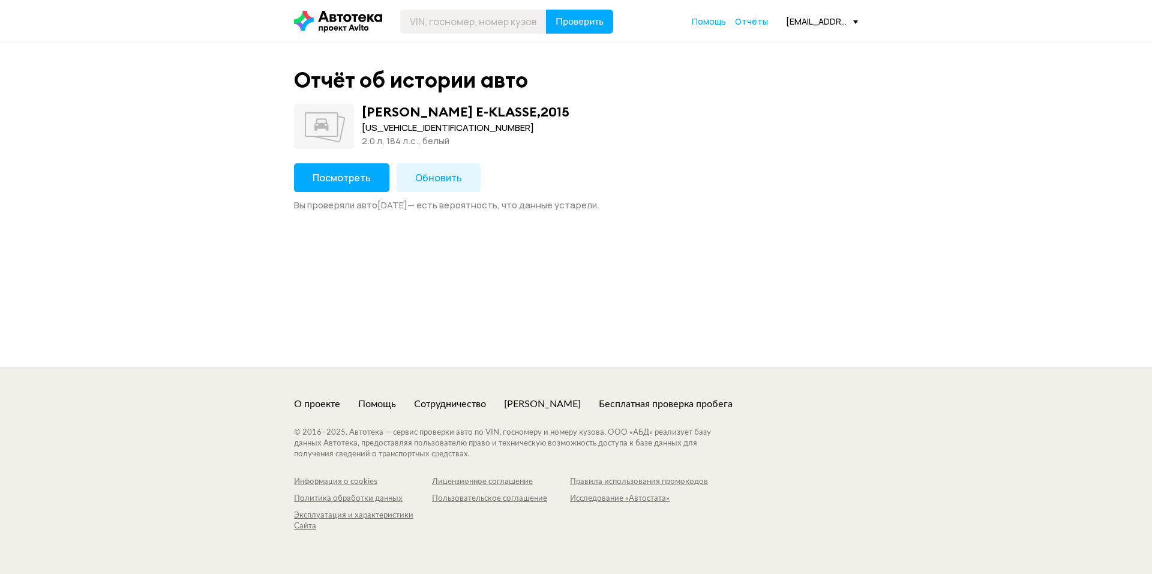
click at [331, 193] on div "Посмотреть Обновить Вы проверяли авто 9 августа 2025 года — есть вероятность, ч…" at bounding box center [576, 187] width 564 height 48
click at [325, 178] on span "Посмотреть" at bounding box center [342, 177] width 58 height 13
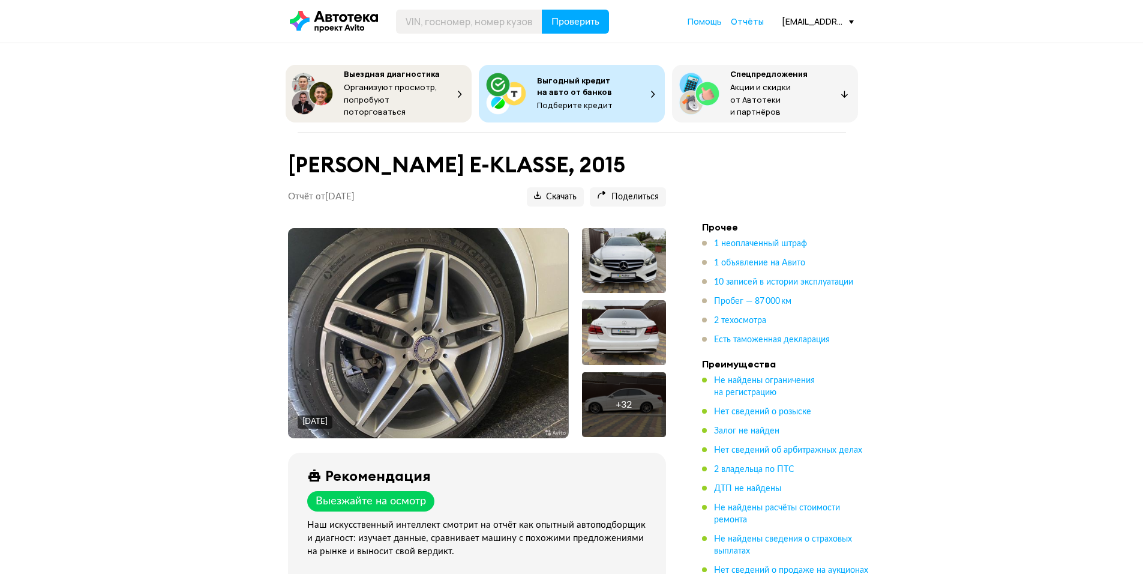
click at [488, 301] on img at bounding box center [428, 333] width 280 height 210
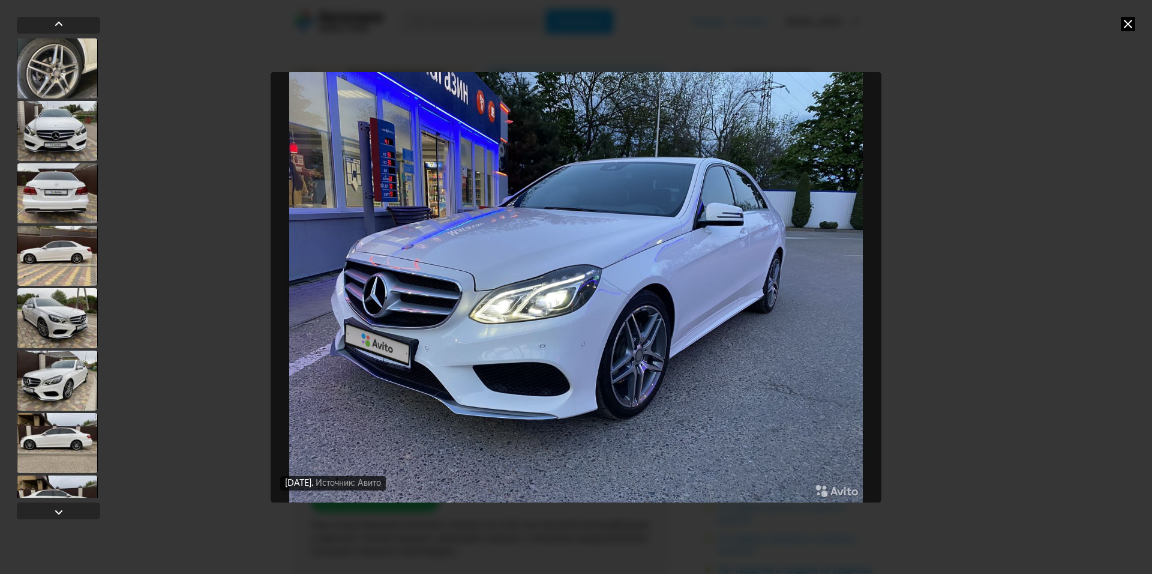
click at [991, 84] on div "2 июня 2021 года Источник: Авито 11 мая 2021 года Источник: Авито 11 мая 2021 г…" at bounding box center [576, 287] width 1152 height 574
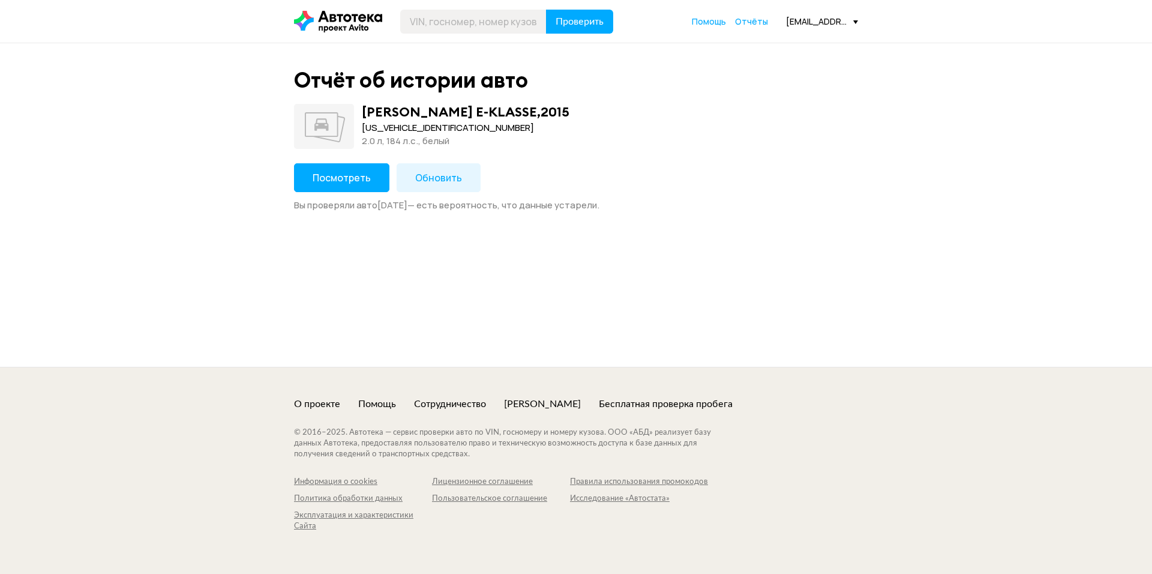
click at [348, 182] on span "Посмотреть" at bounding box center [342, 177] width 58 height 13
click at [347, 179] on span "Посмотреть" at bounding box center [342, 177] width 58 height 13
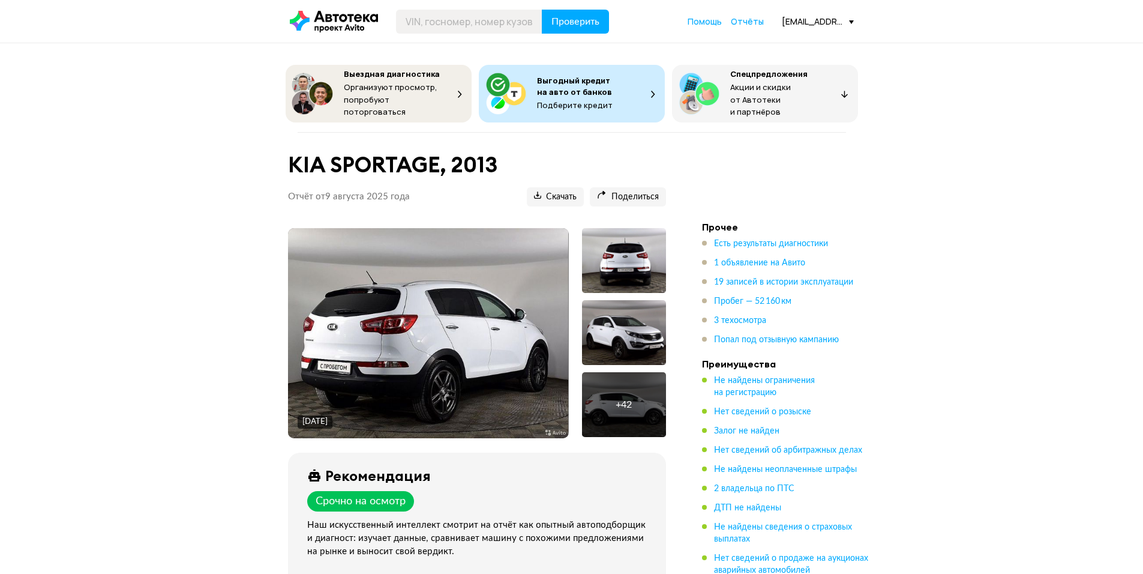
click at [455, 347] on img at bounding box center [428, 333] width 280 height 210
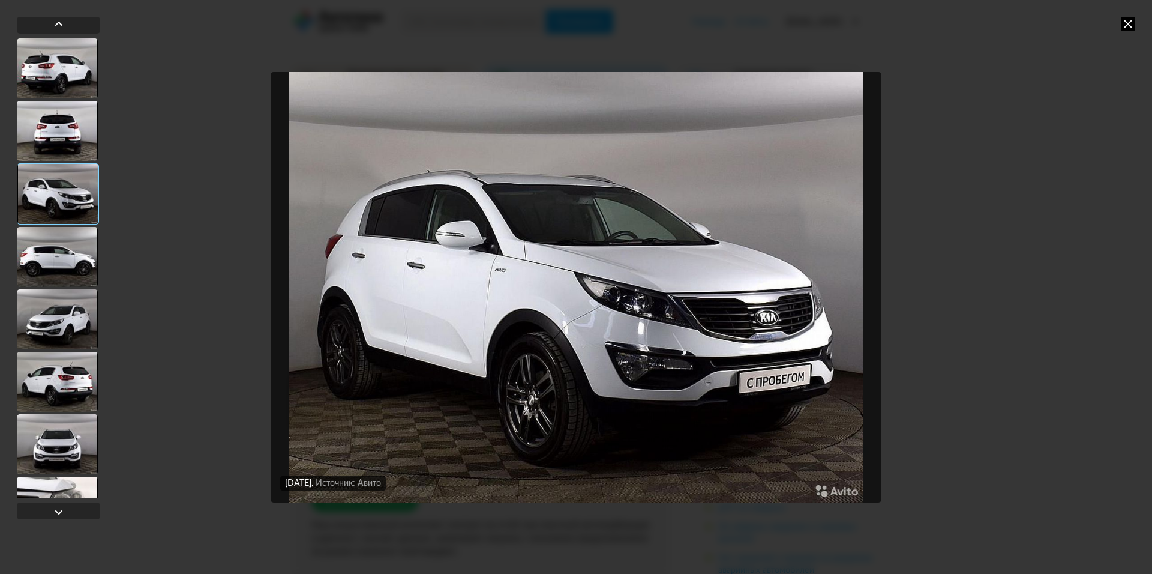
click at [955, 128] on div "[DATE] Источник: Авито [DATE] Источник: Авито [DATE] Источник: Авито [DATE] Ист…" at bounding box center [576, 287] width 1152 height 574
click at [973, 208] on div "[DATE] Источник: Авито [DATE] Источник: Авито [DATE] Источник: Авито [DATE] Ист…" at bounding box center [576, 287] width 1152 height 574
click at [1123, 27] on icon at bounding box center [1128, 24] width 14 height 14
